Goal: Transaction & Acquisition: Download file/media

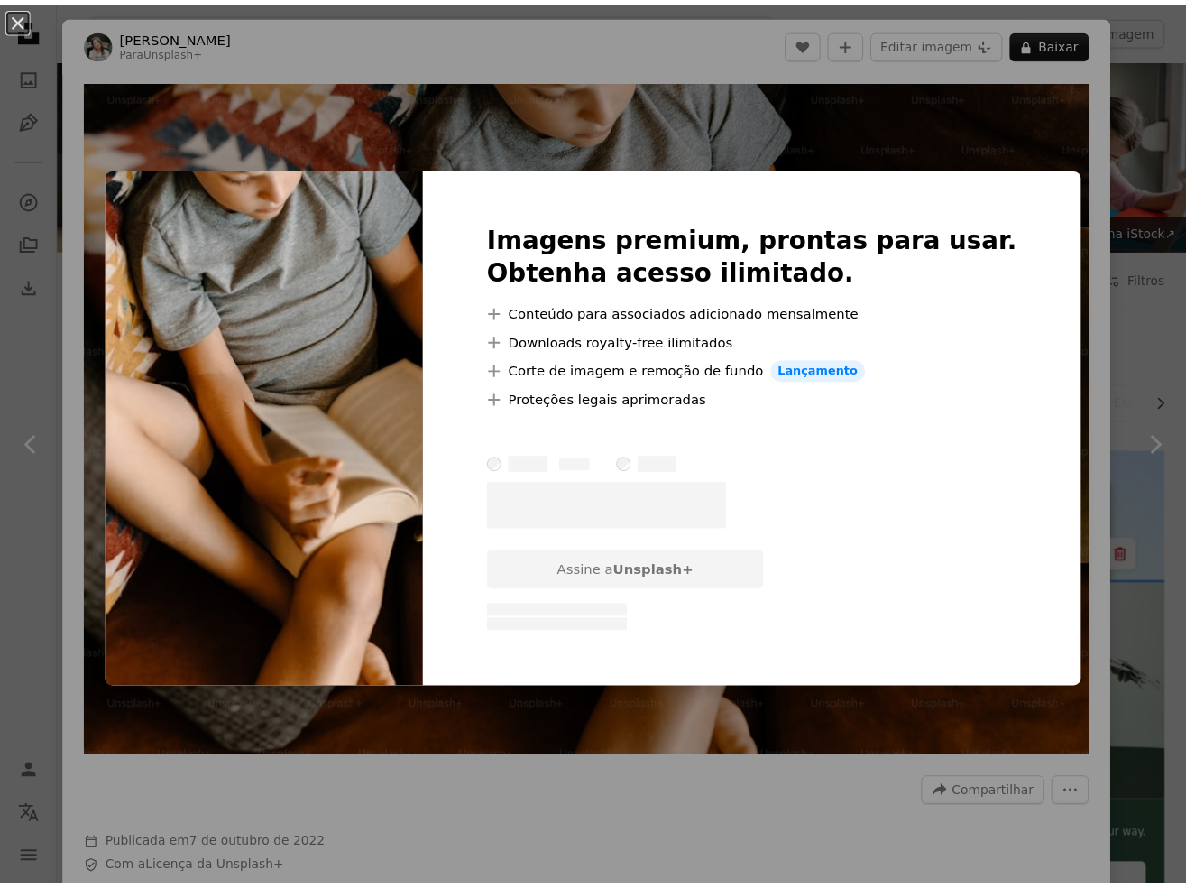
scroll to position [2345, 0]
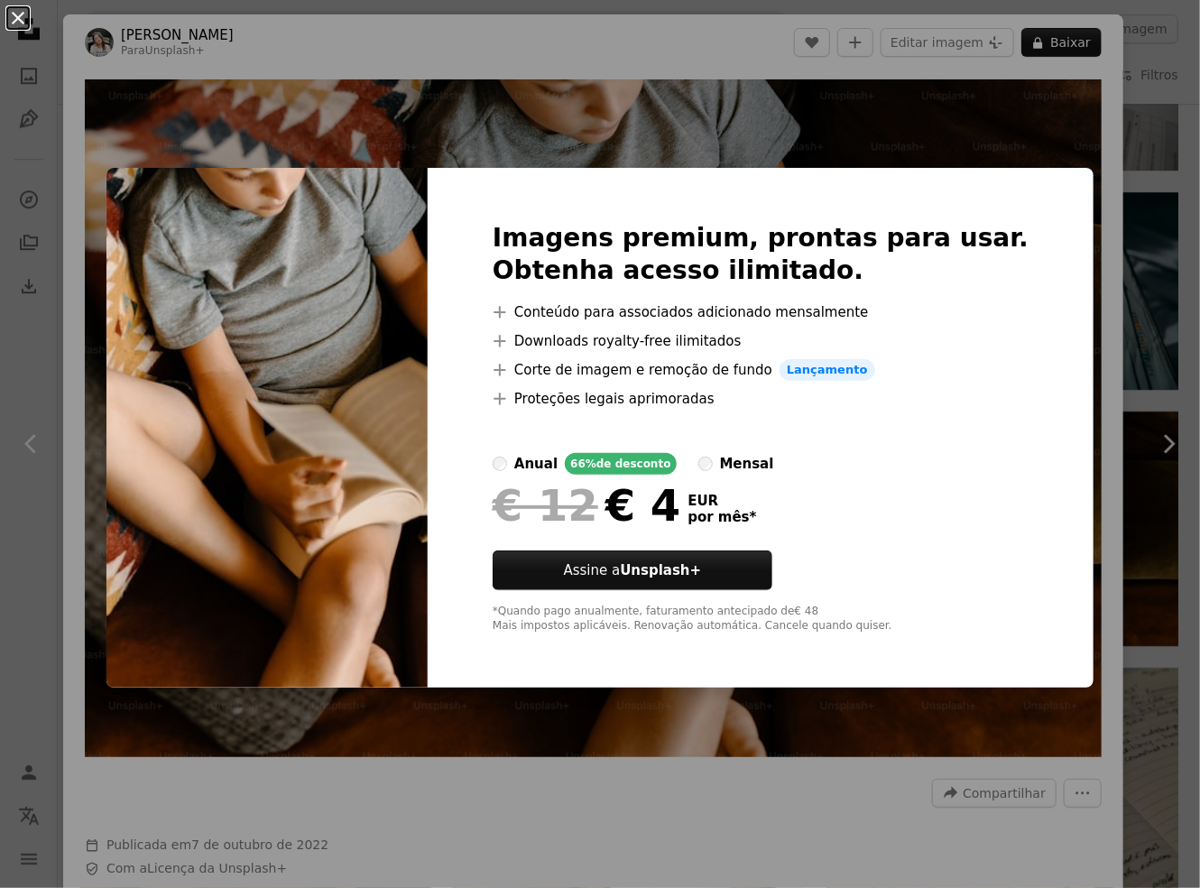
click at [22, 23] on button "An X shape" at bounding box center [18, 18] width 22 height 22
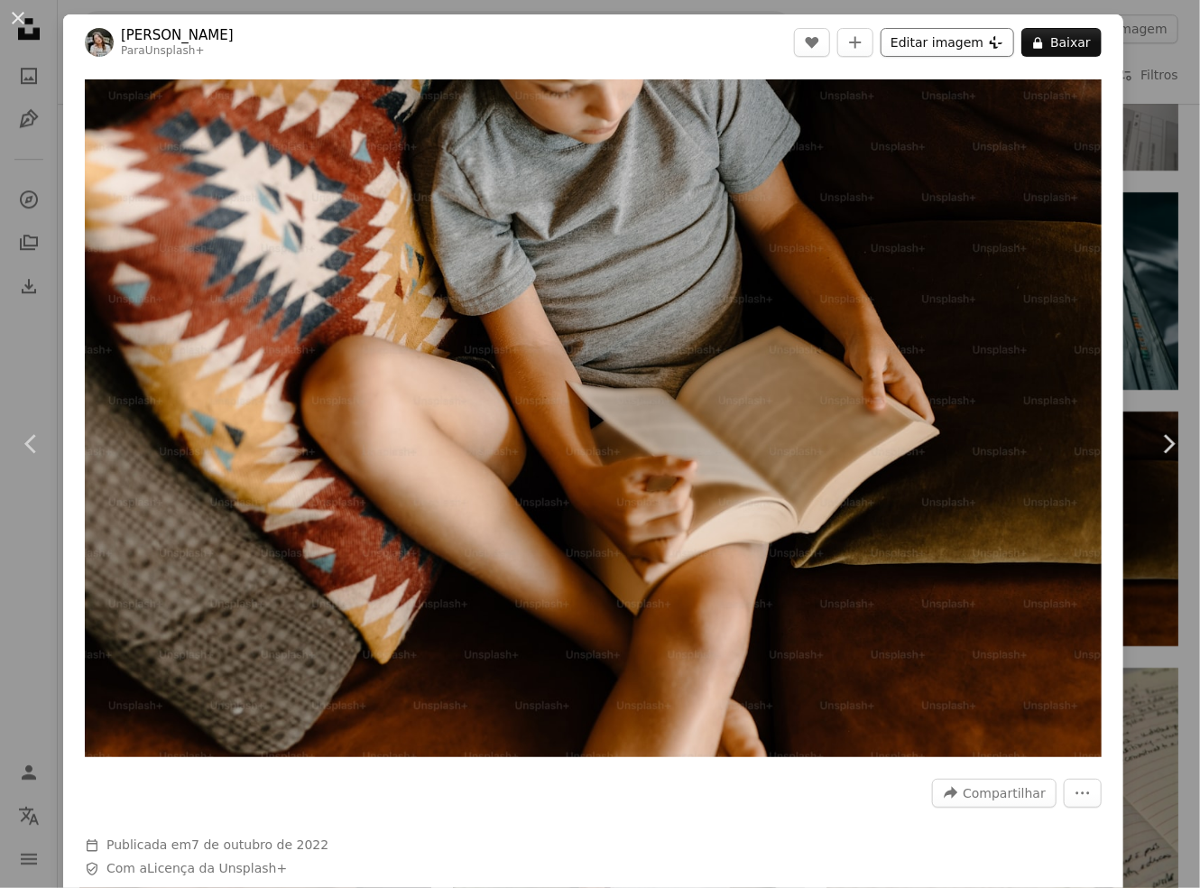
click at [962, 45] on button "Editar imagem Plus sign for Unsplash+" at bounding box center [946, 42] width 133 height 29
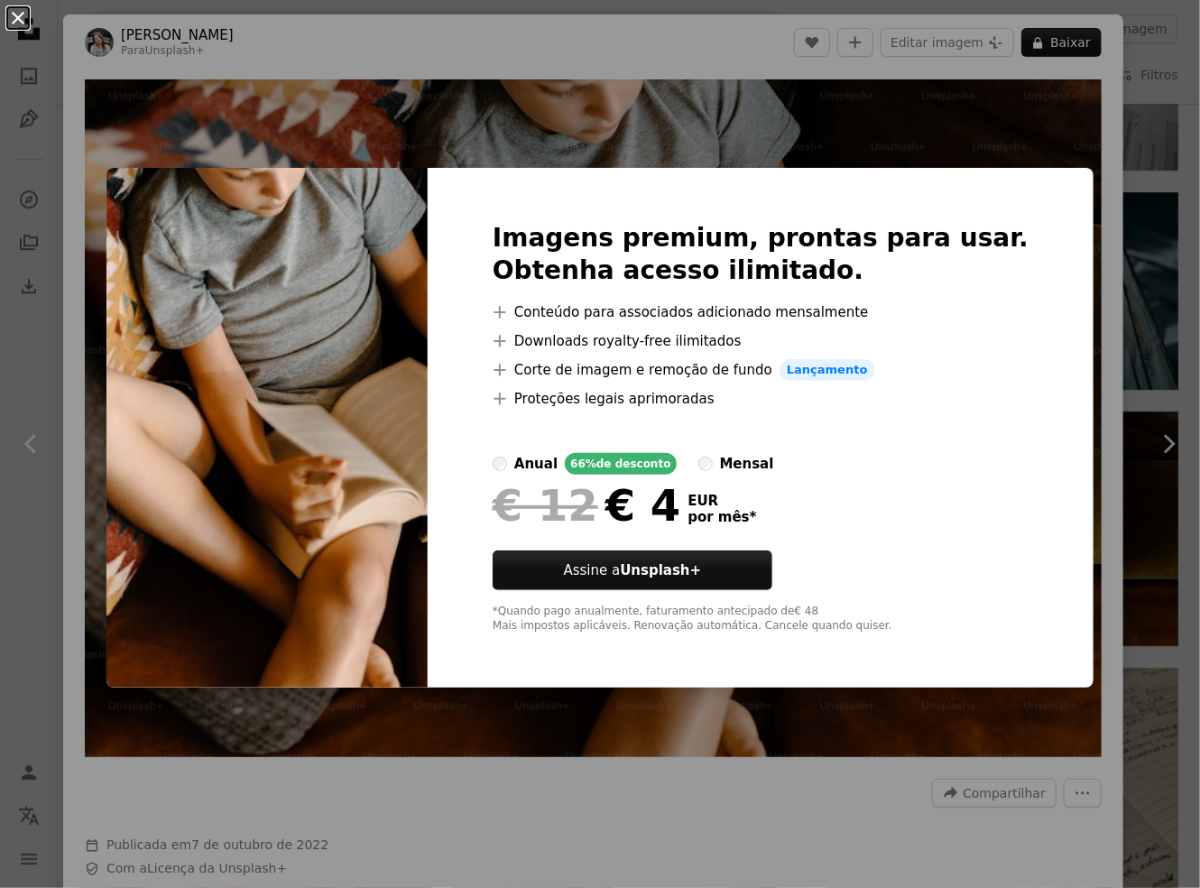
click at [18, 20] on button "An X shape" at bounding box center [18, 18] width 22 height 22
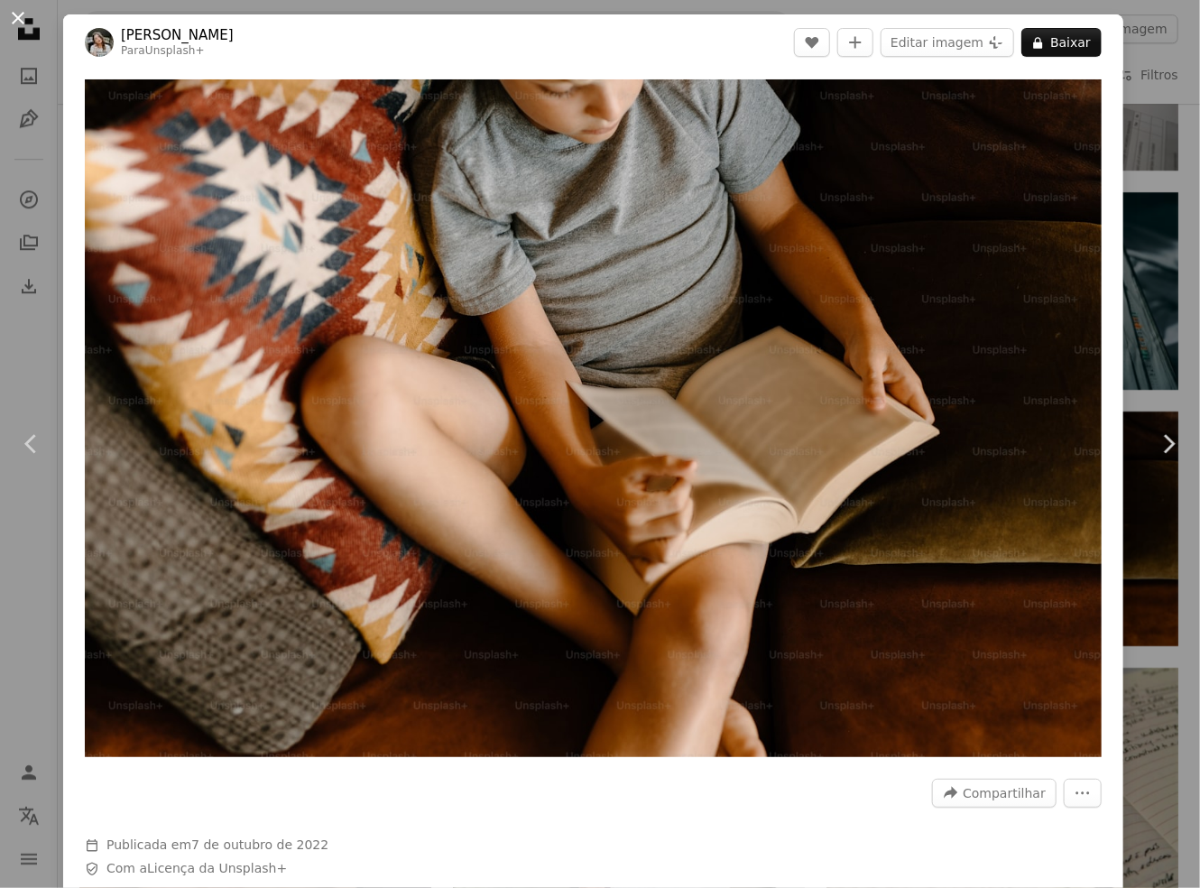
click at [29, 16] on button "An X shape" at bounding box center [18, 18] width 22 height 22
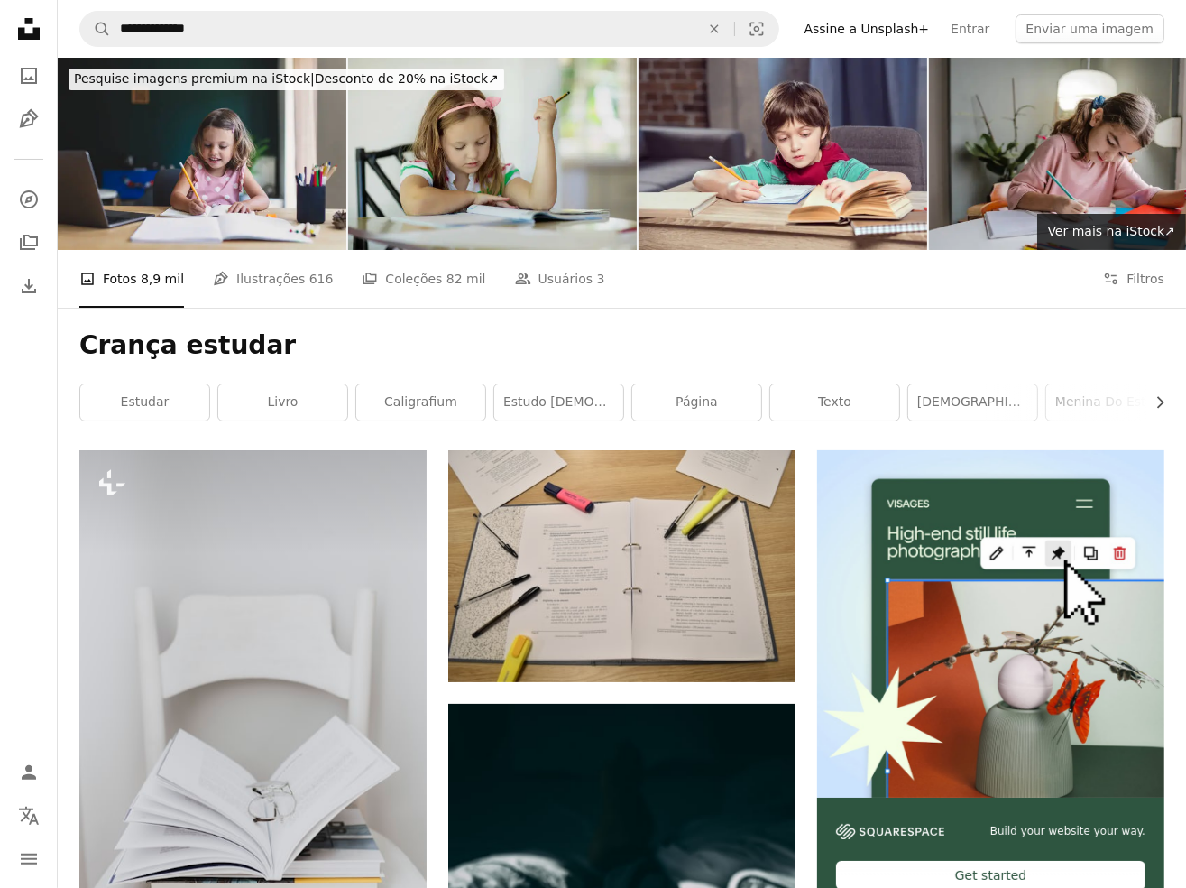
click at [537, 154] on img at bounding box center [492, 154] width 289 height 192
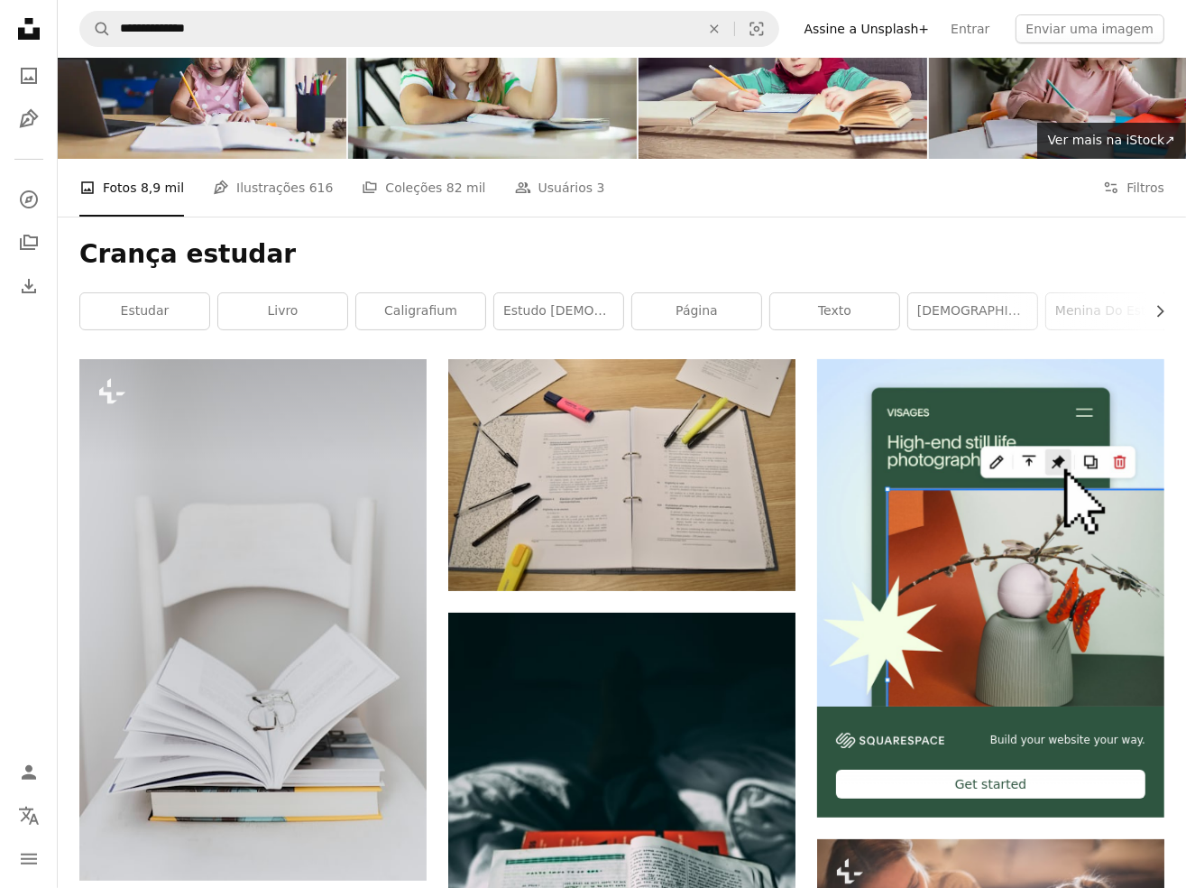
scroll to position [90, 0]
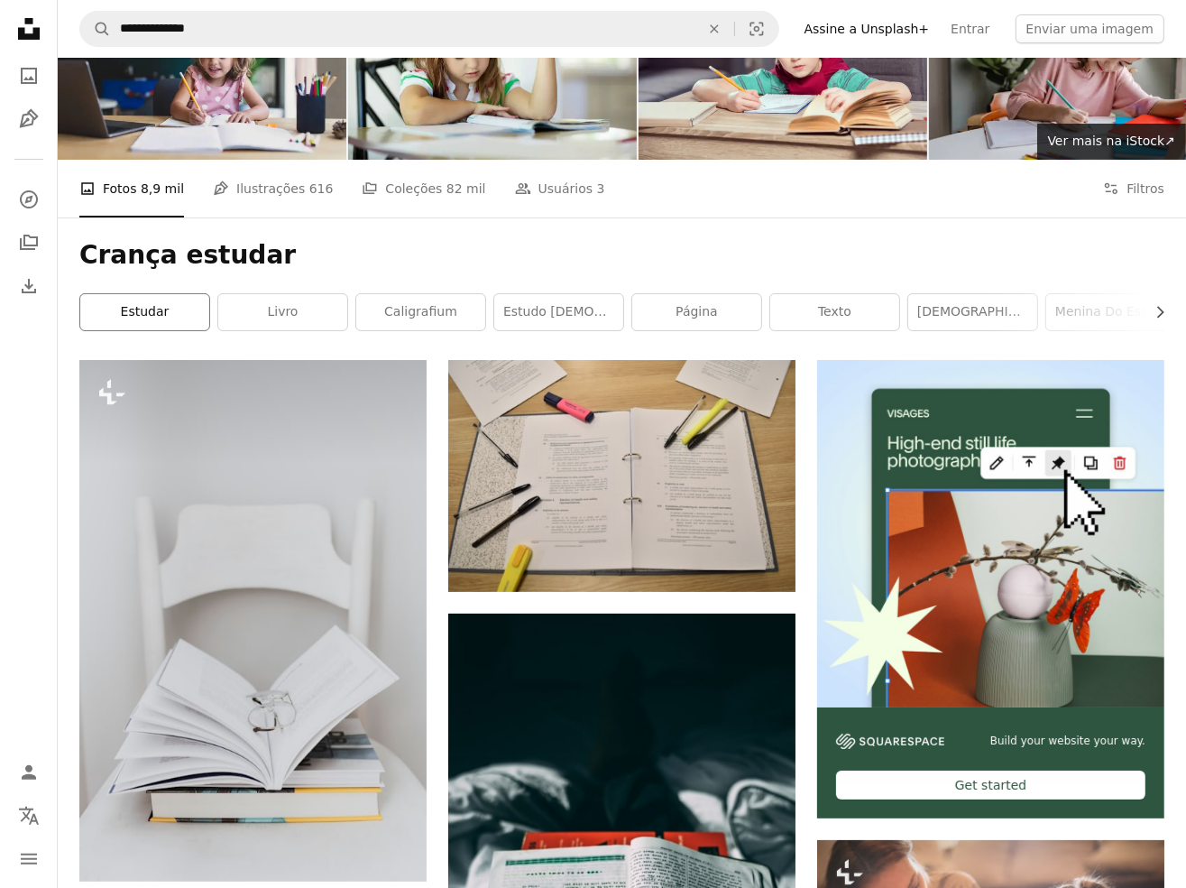
click at [150, 316] on link "estudar" at bounding box center [144, 312] width 129 height 36
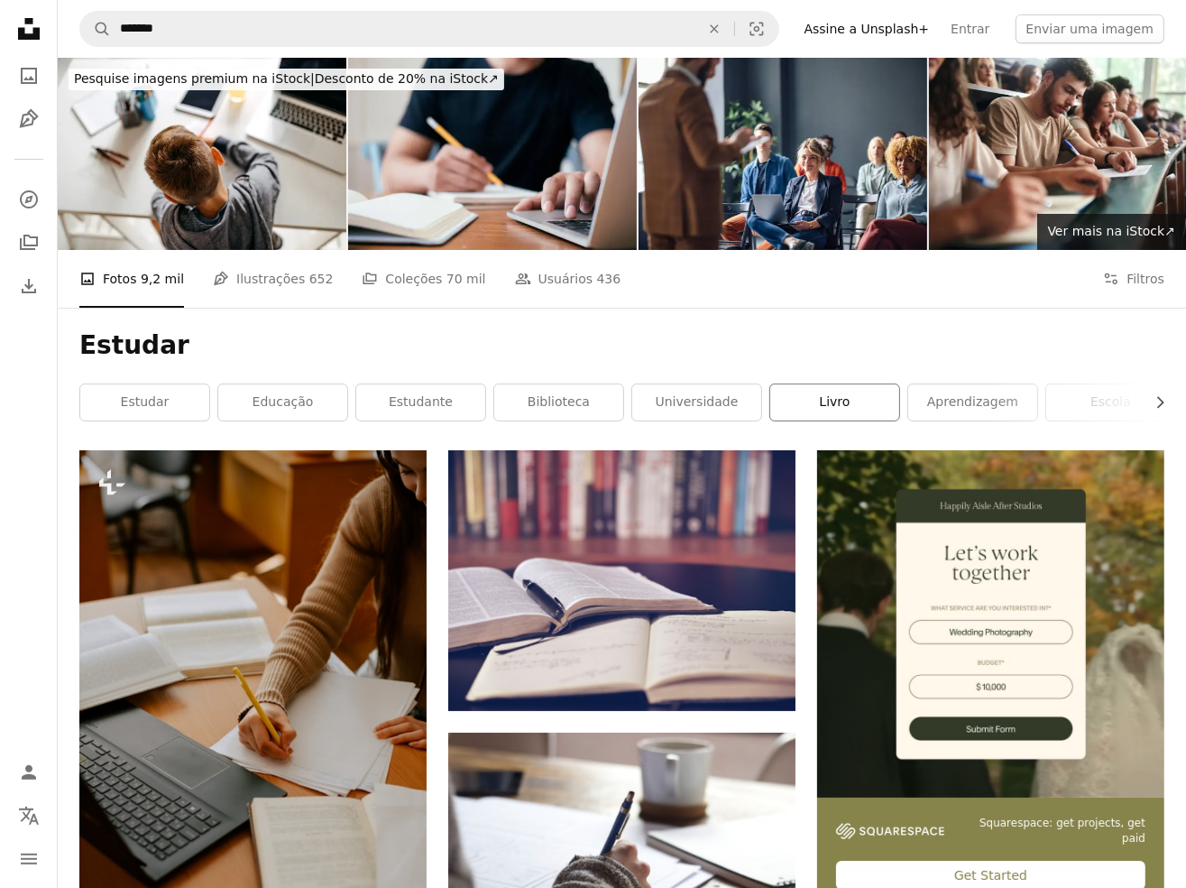
click at [854, 398] on link "livro" at bounding box center [834, 402] width 129 height 36
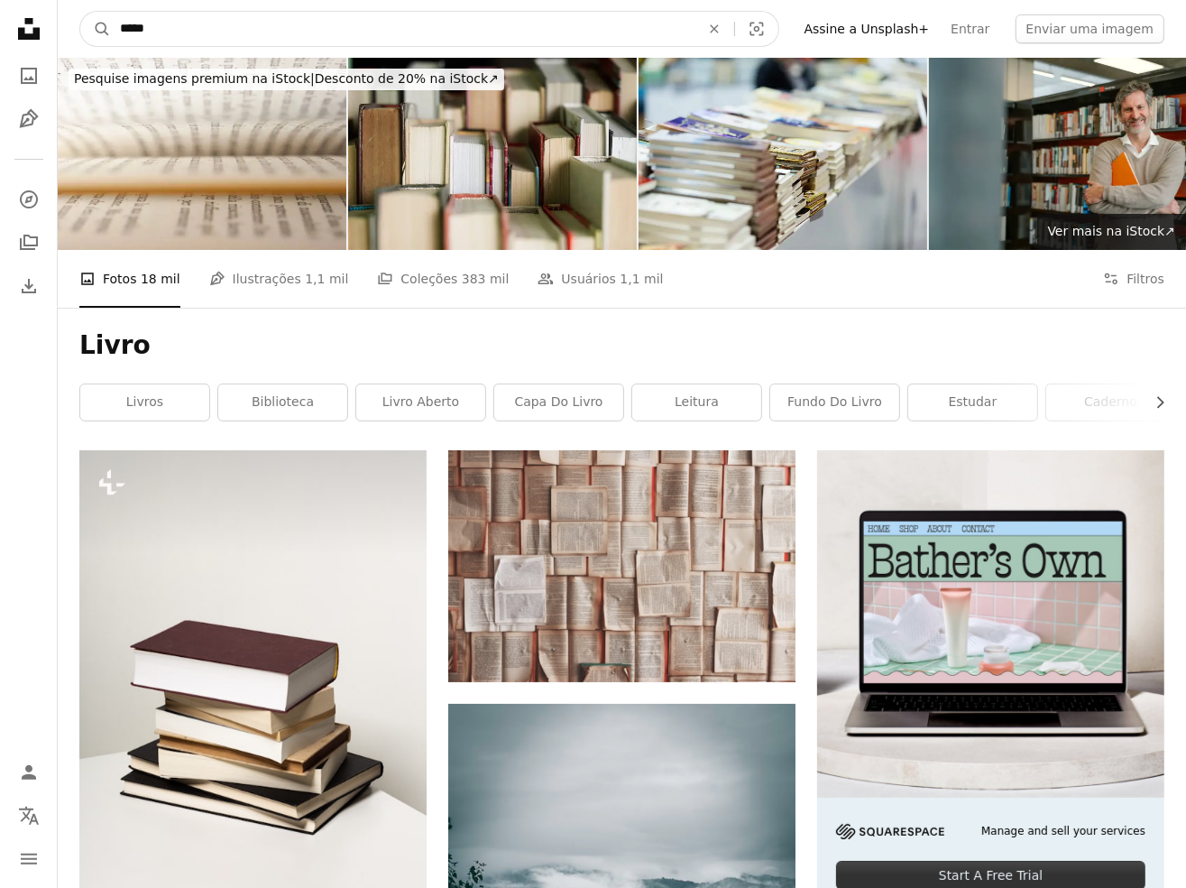
click at [250, 31] on input "*****" at bounding box center [403, 29] width 584 height 34
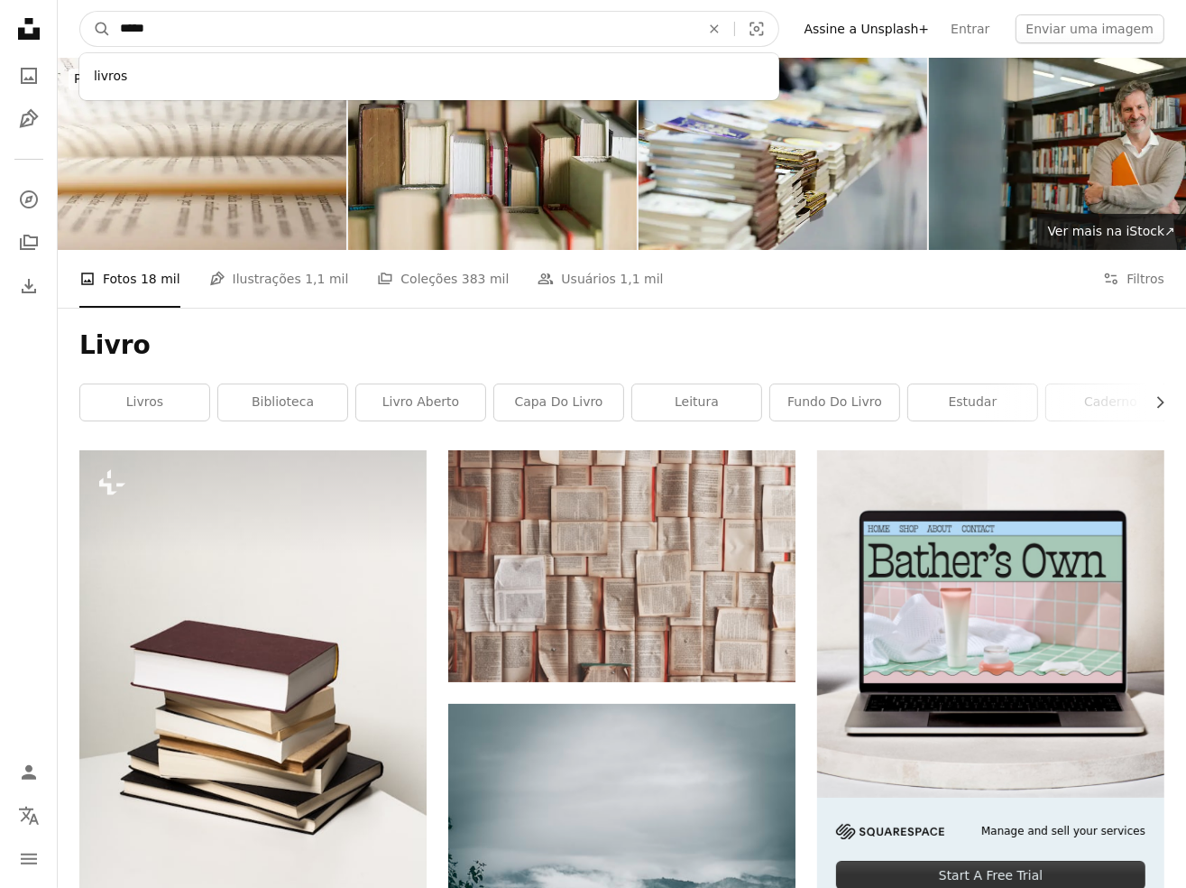
drag, startPoint x: 234, startPoint y: 31, endPoint x: 14, endPoint y: 43, distance: 220.5
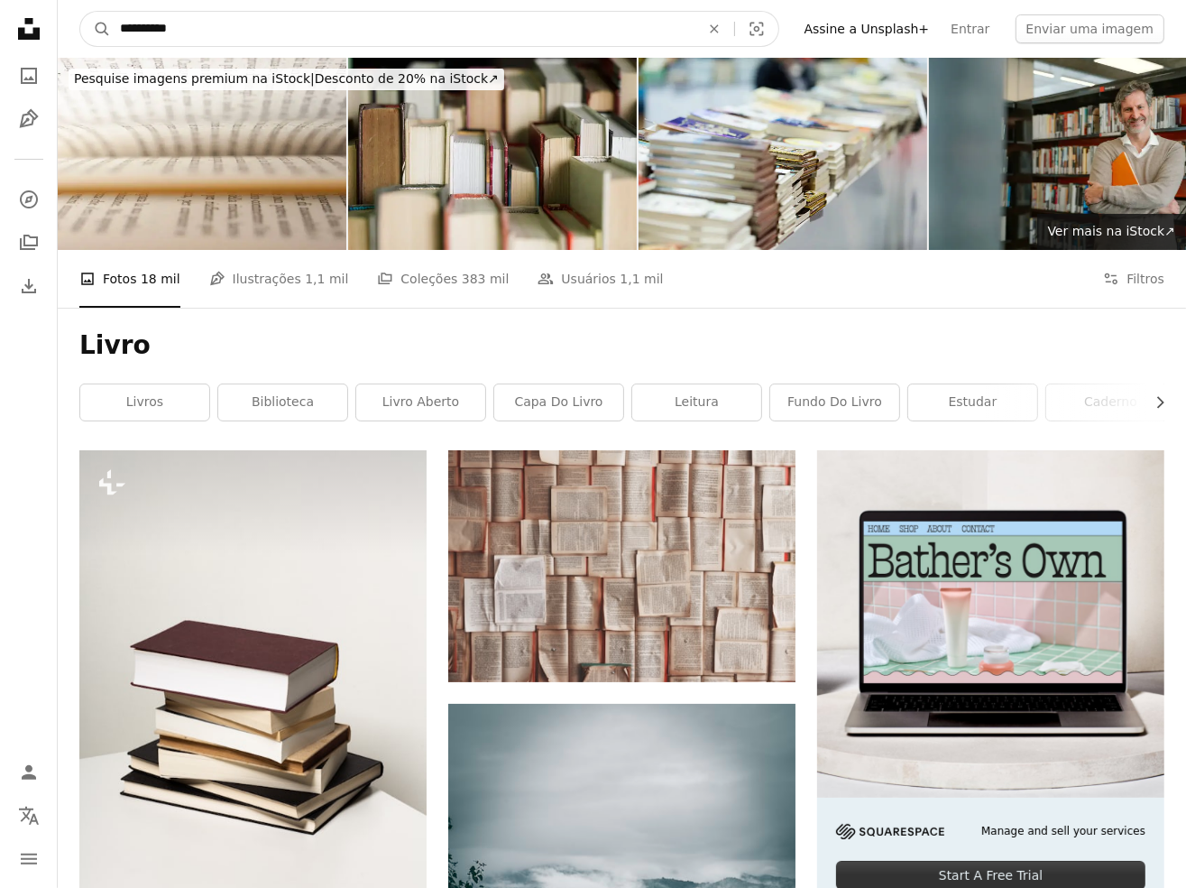
type input "**********"
click button "A magnifying glass" at bounding box center [95, 29] width 31 height 34
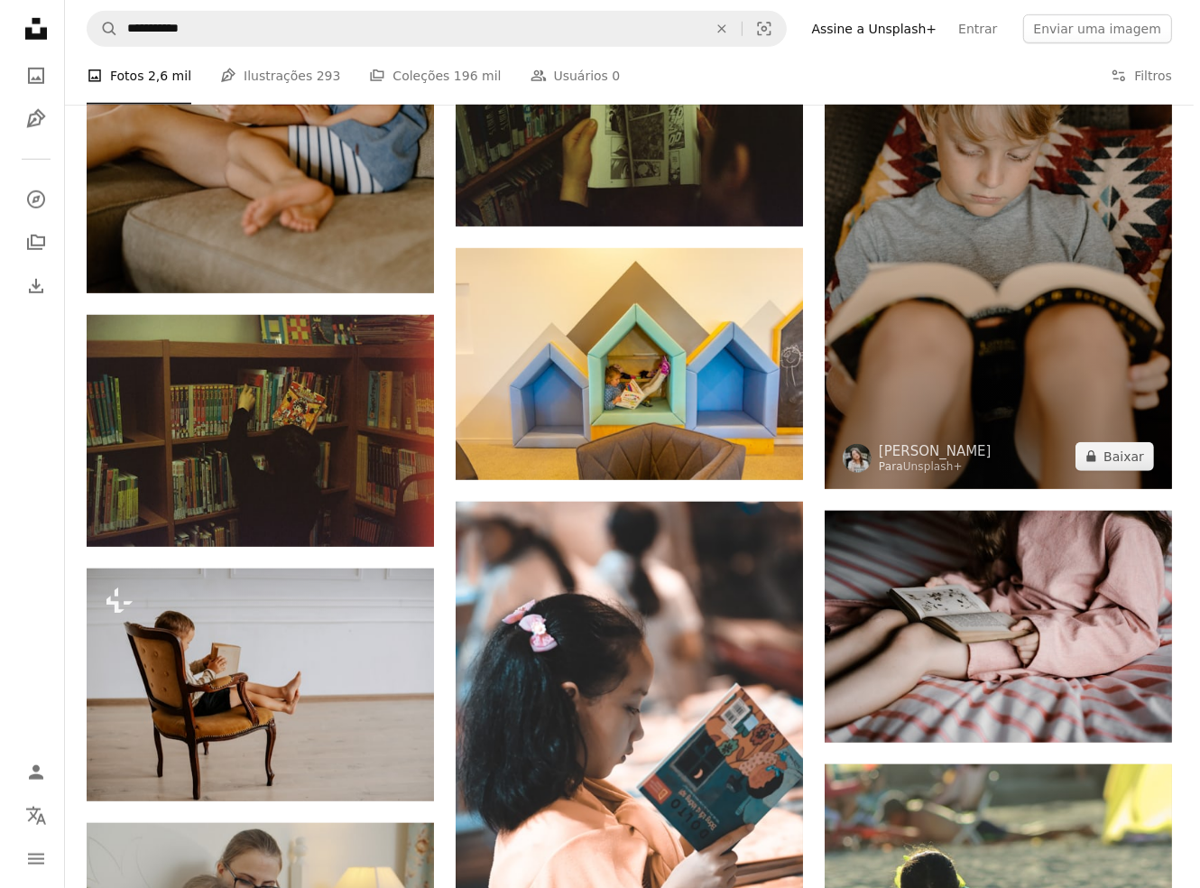
scroll to position [1263, 0]
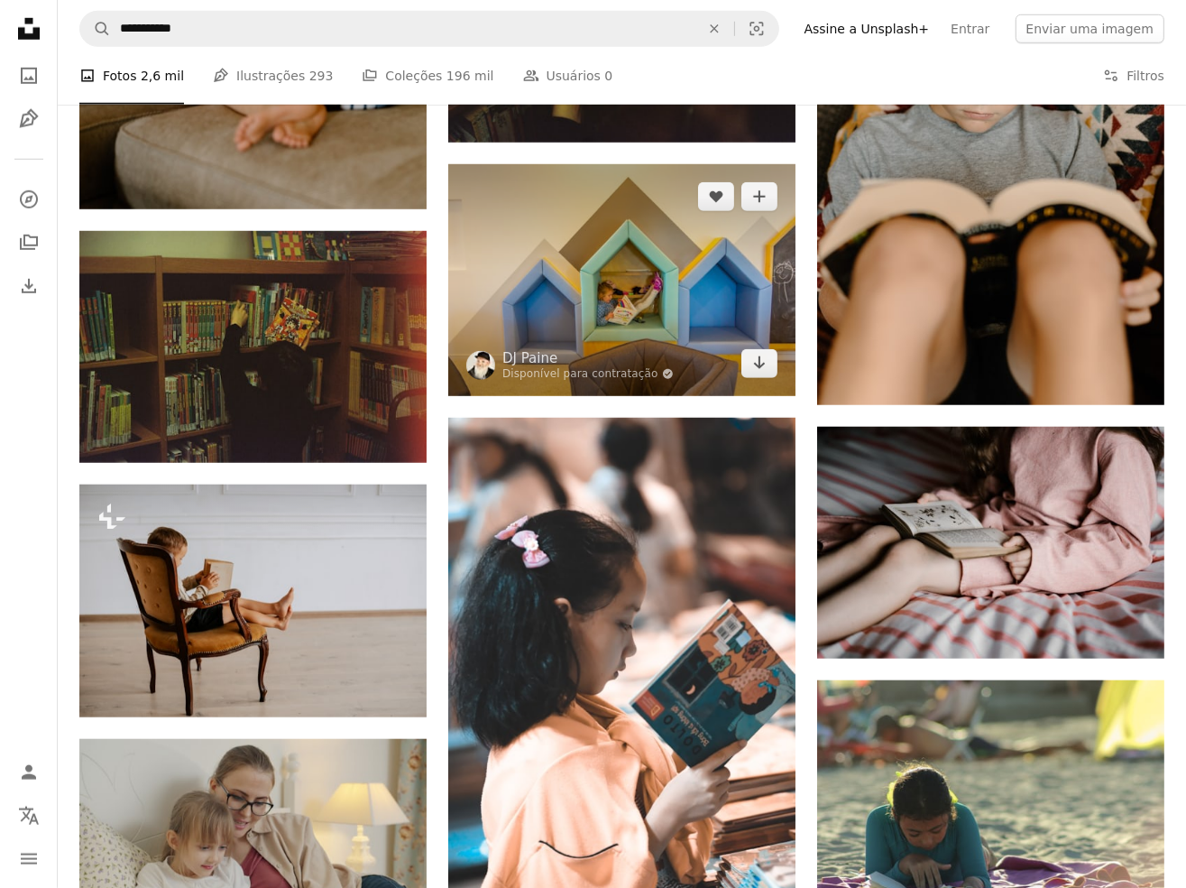
click at [646, 299] on img at bounding box center [621, 279] width 347 height 231
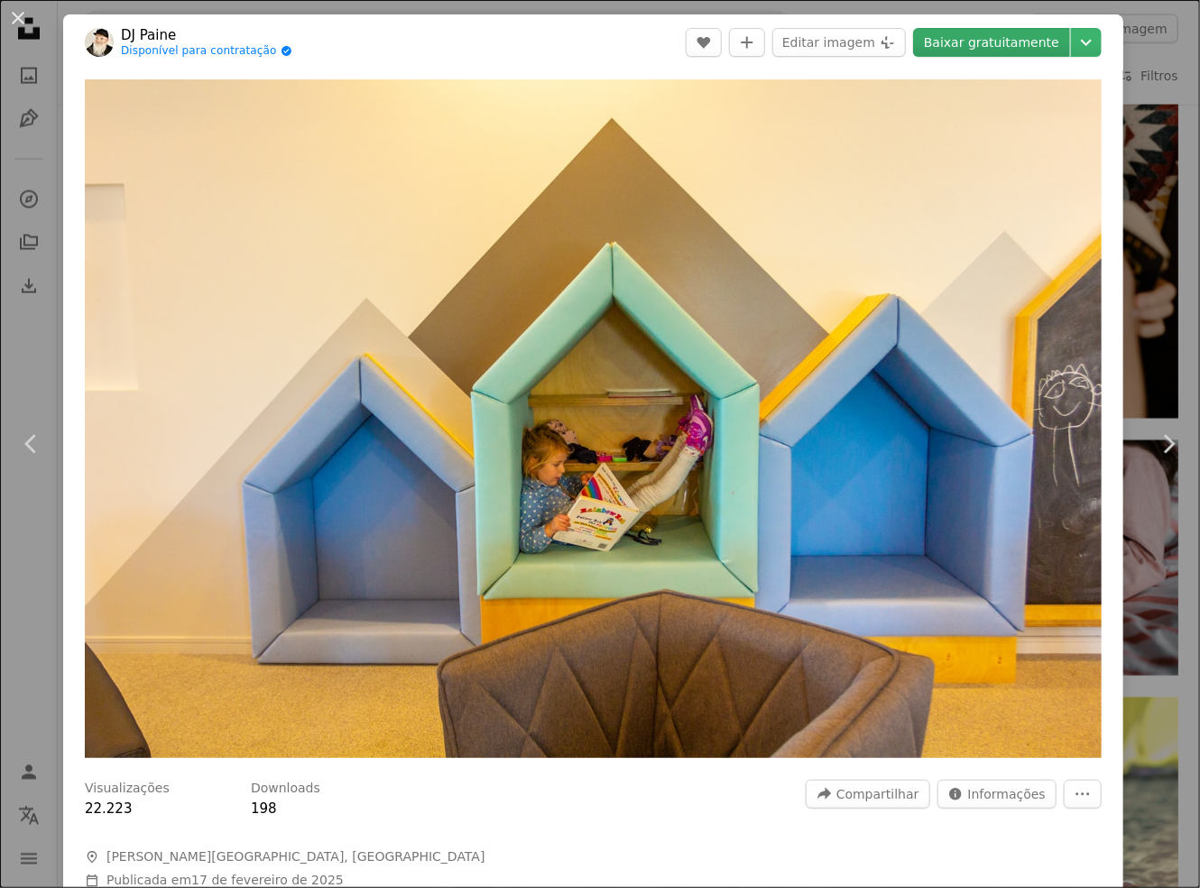
drag, startPoint x: 704, startPoint y: 313, endPoint x: 1003, endPoint y: 39, distance: 406.0
click at [1003, 39] on link "Baixar gratuitamente" at bounding box center [991, 42] width 157 height 29
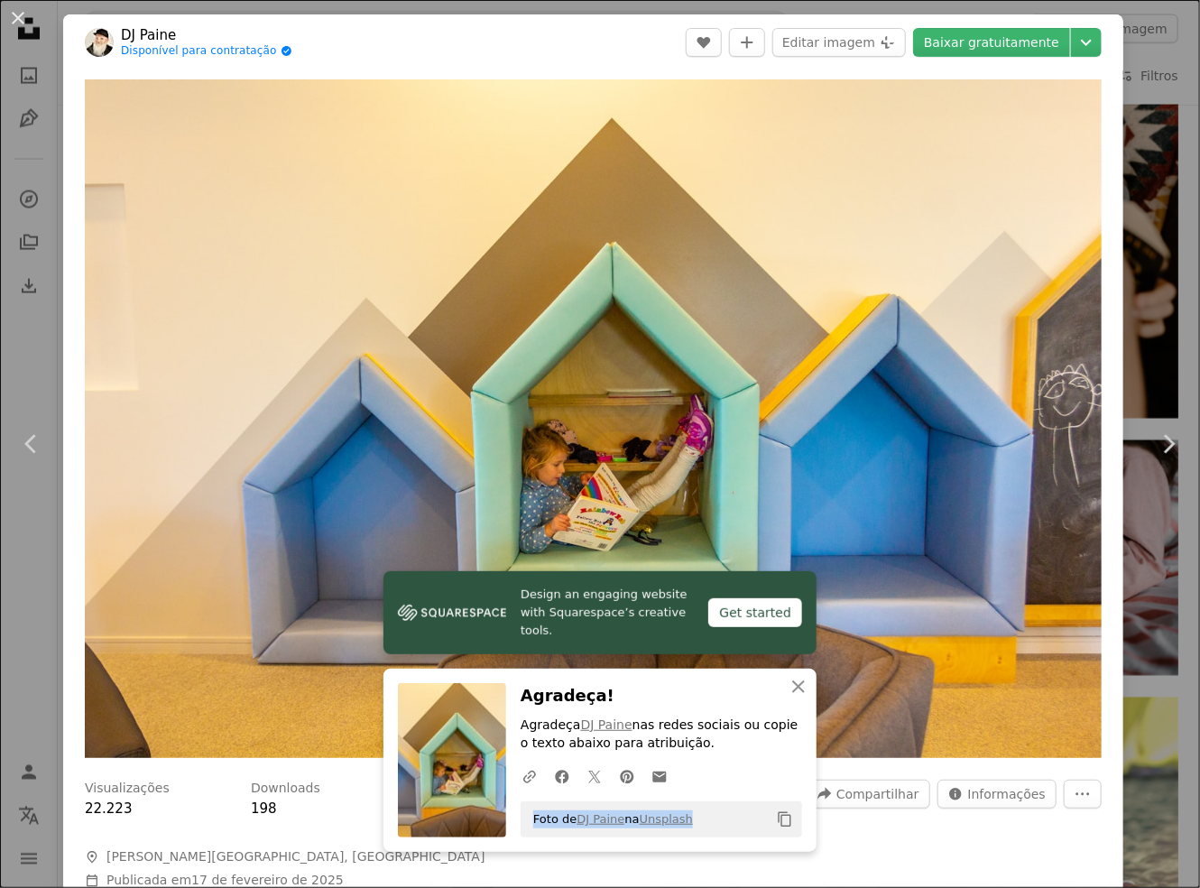
drag, startPoint x: 690, startPoint y: 821, endPoint x: 525, endPoint y: 822, distance: 165.1
click at [525, 822] on div "Foto de [PERSON_NAME] na Unsplash Copy content" at bounding box center [660, 819] width 281 height 36
copy span "Foto de [PERSON_NAME] na Unsplash"
